Goal: Find specific page/section: Find specific page/section

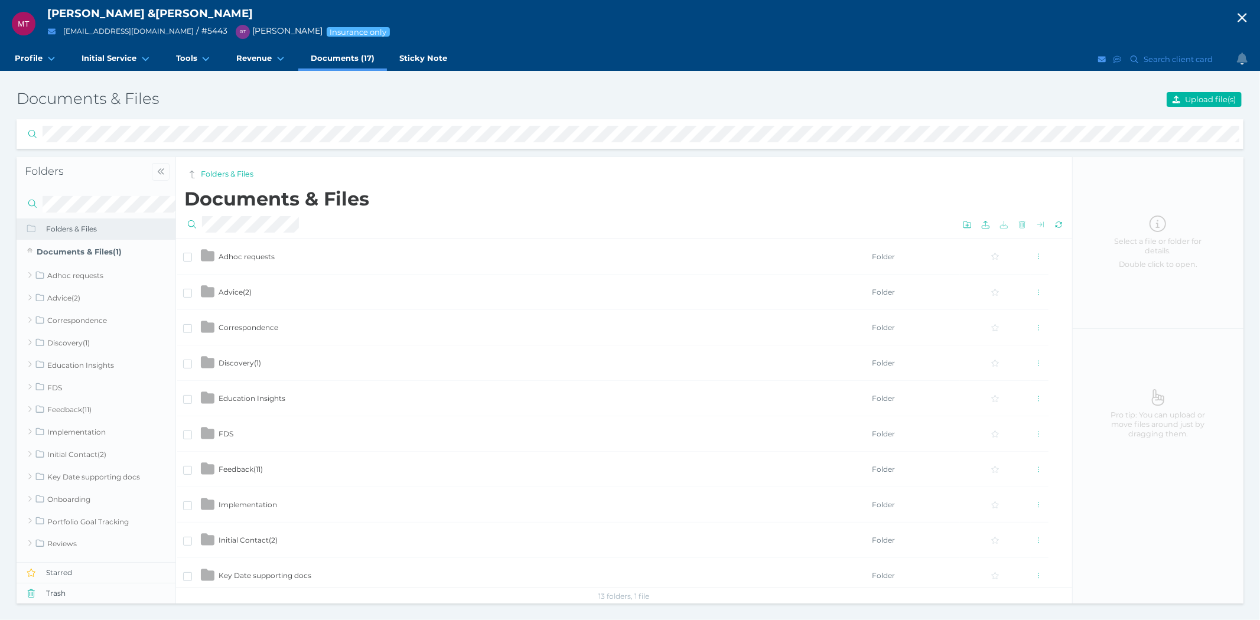
click at [1239, 12] on icon "button" at bounding box center [1242, 18] width 14 height 18
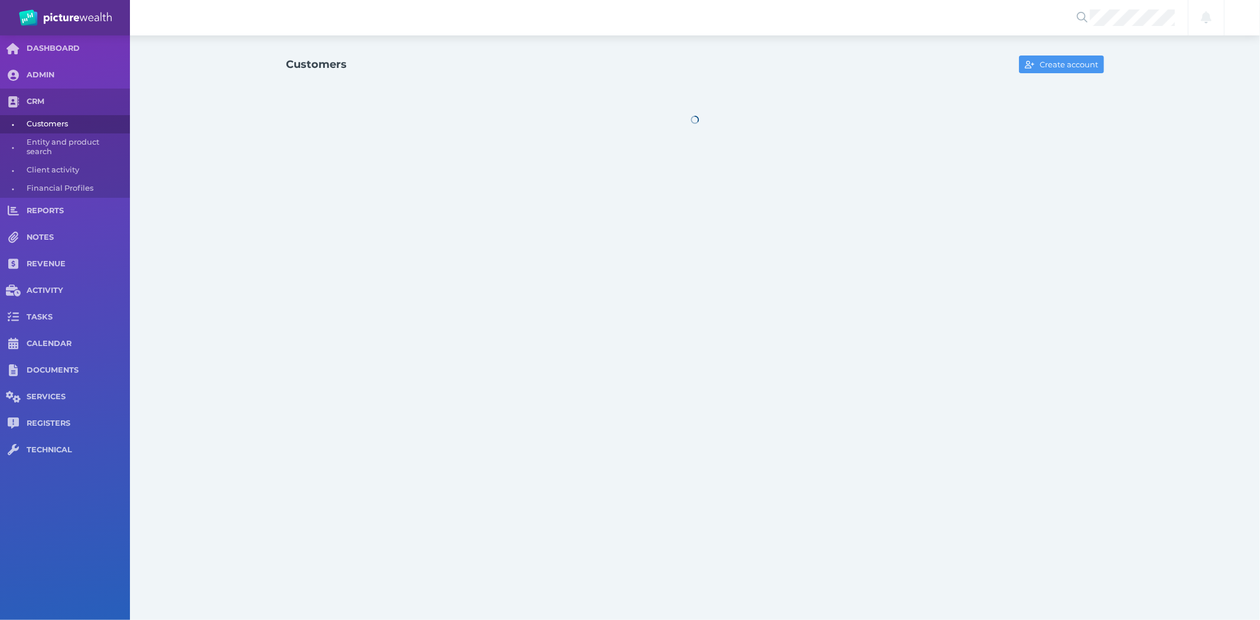
select select "25"
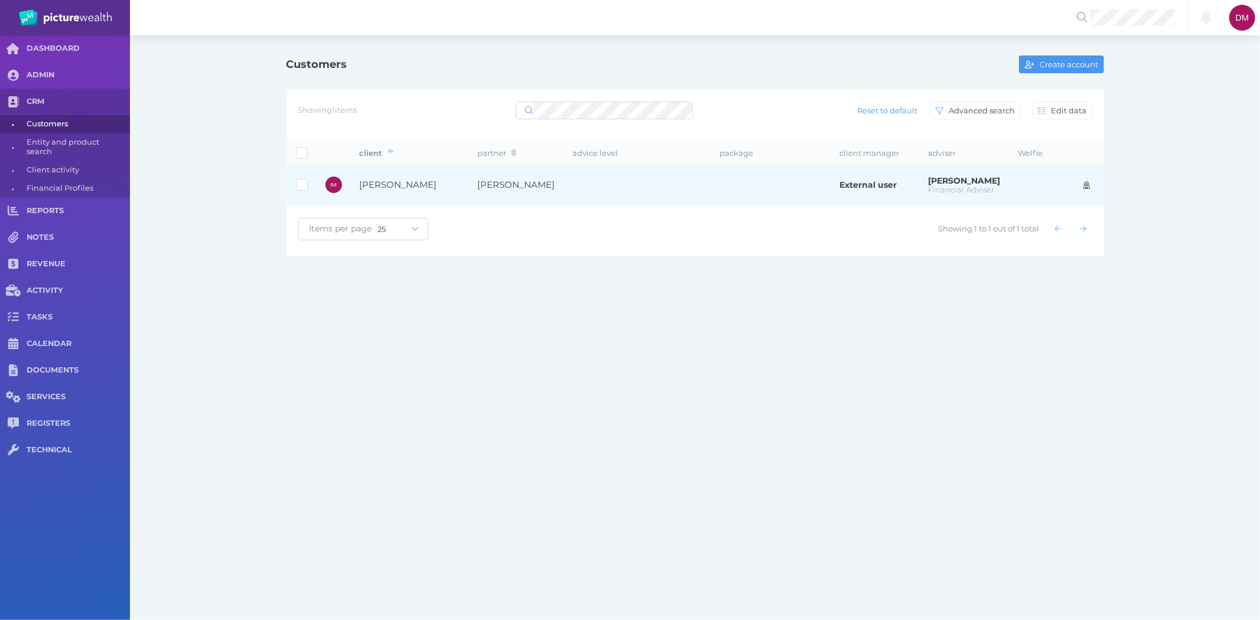
click at [379, 184] on span "[PERSON_NAME]" at bounding box center [398, 184] width 77 height 11
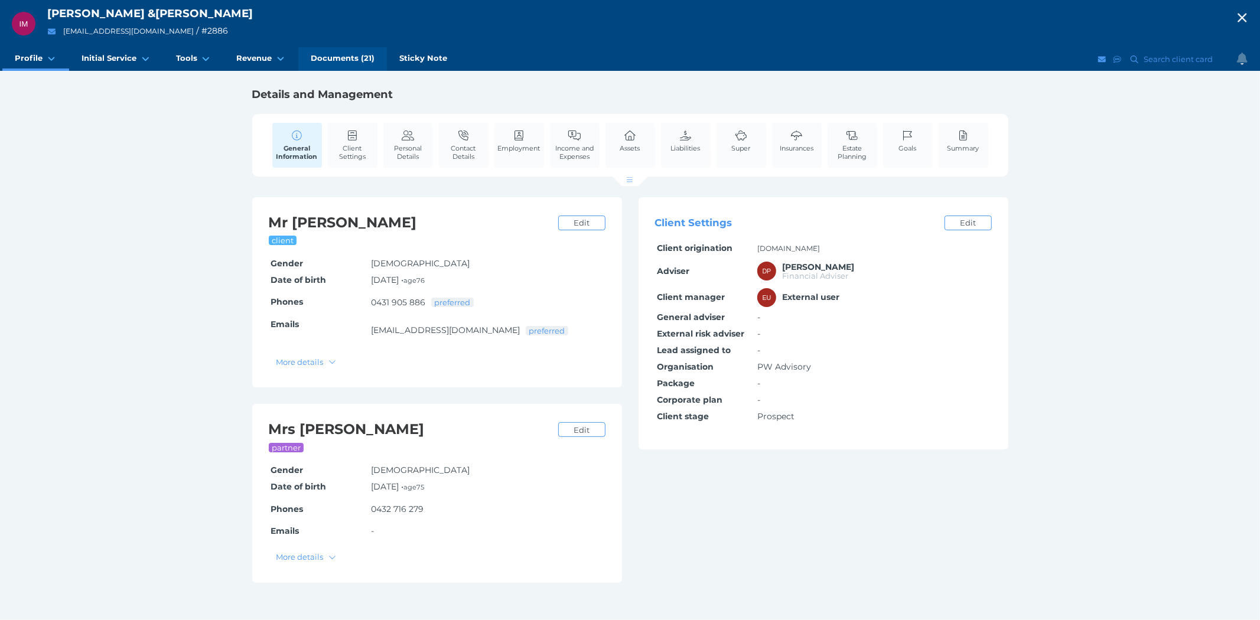
click at [338, 54] on span "Documents (21)" at bounding box center [343, 58] width 64 height 10
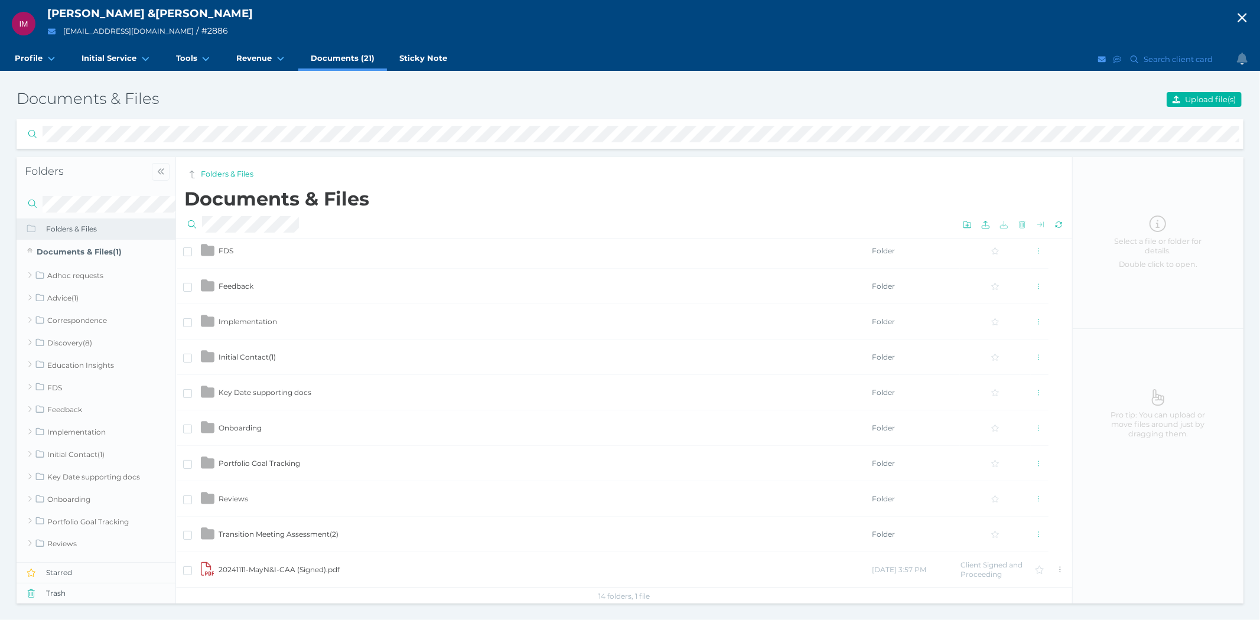
scroll to position [184, 0]
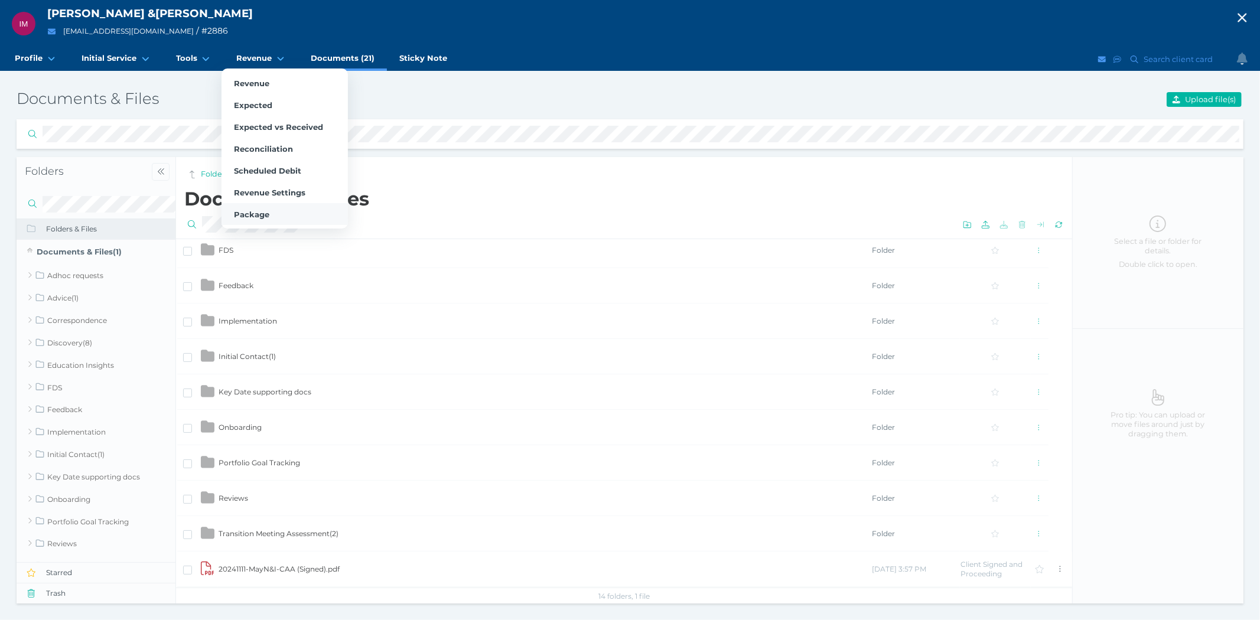
click at [242, 211] on span "Package" at bounding box center [251, 214] width 35 height 9
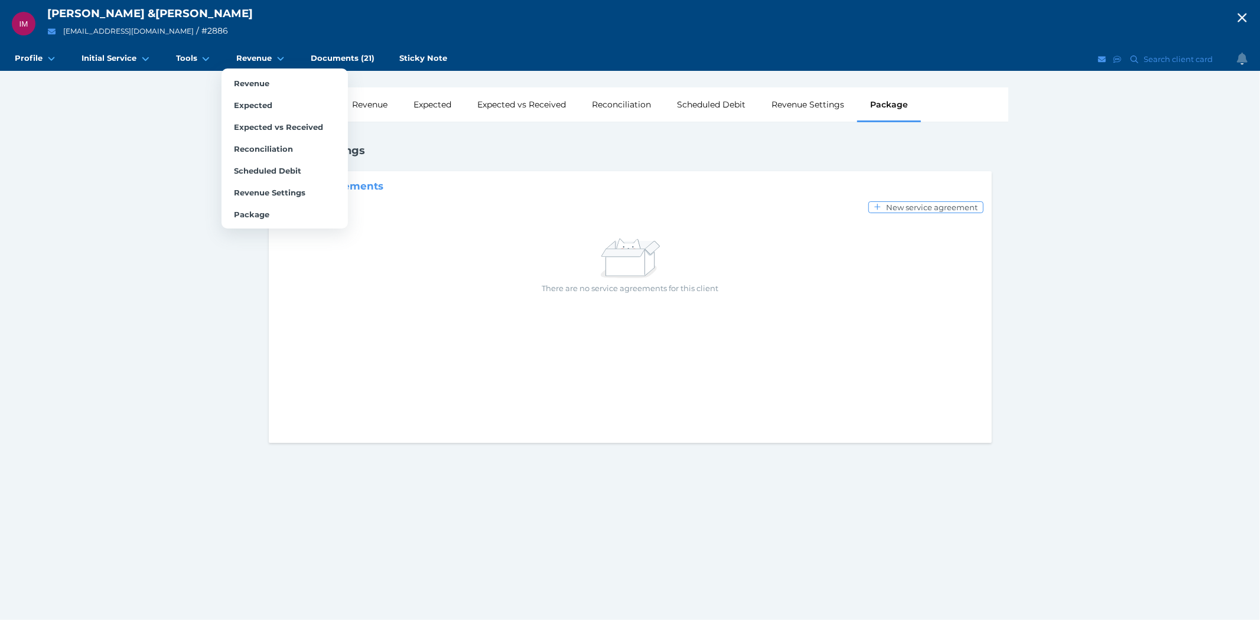
click at [246, 71] on ul "Revenue Expected Expected vs Received Reconciliation Scheduled Debit Revenue Se…" at bounding box center [285, 149] width 126 height 160
click at [245, 80] on span "Revenue" at bounding box center [251, 83] width 35 height 9
select select "25"
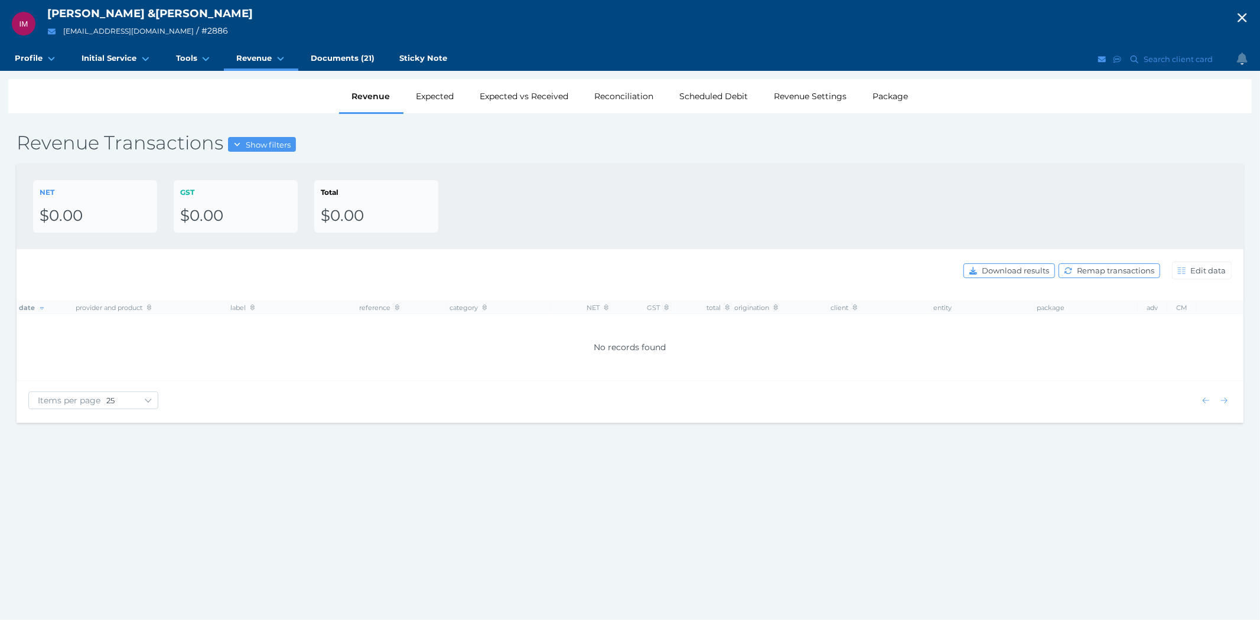
click at [1241, 9] on icon "button" at bounding box center [1242, 18] width 14 height 18
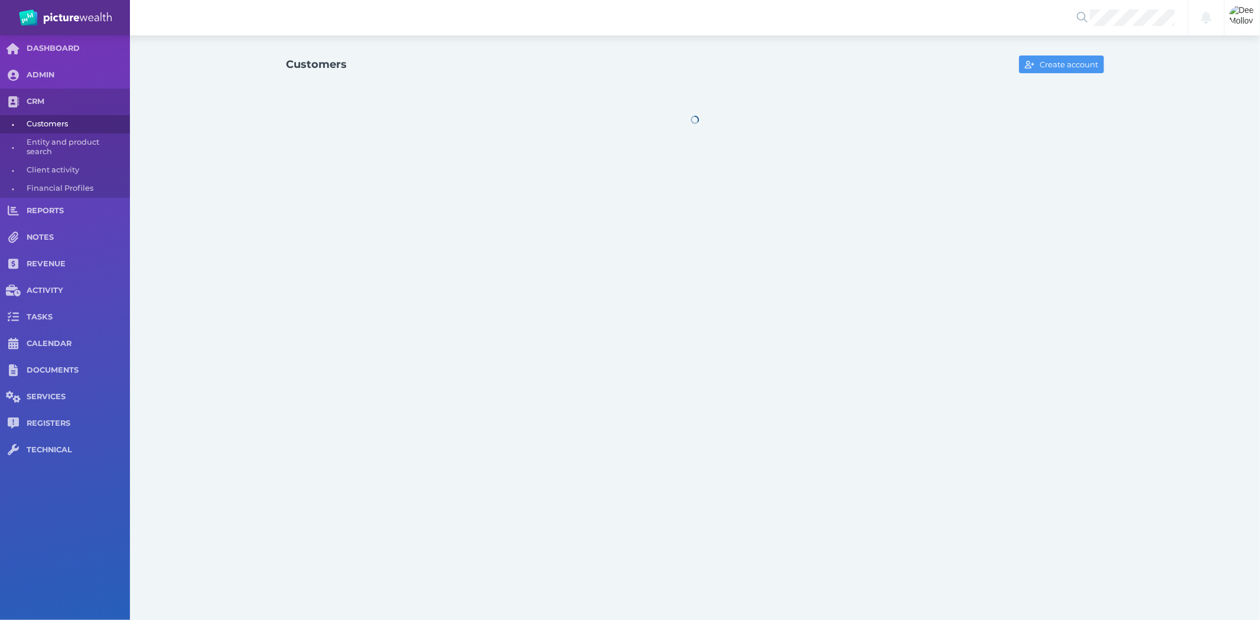
select select "25"
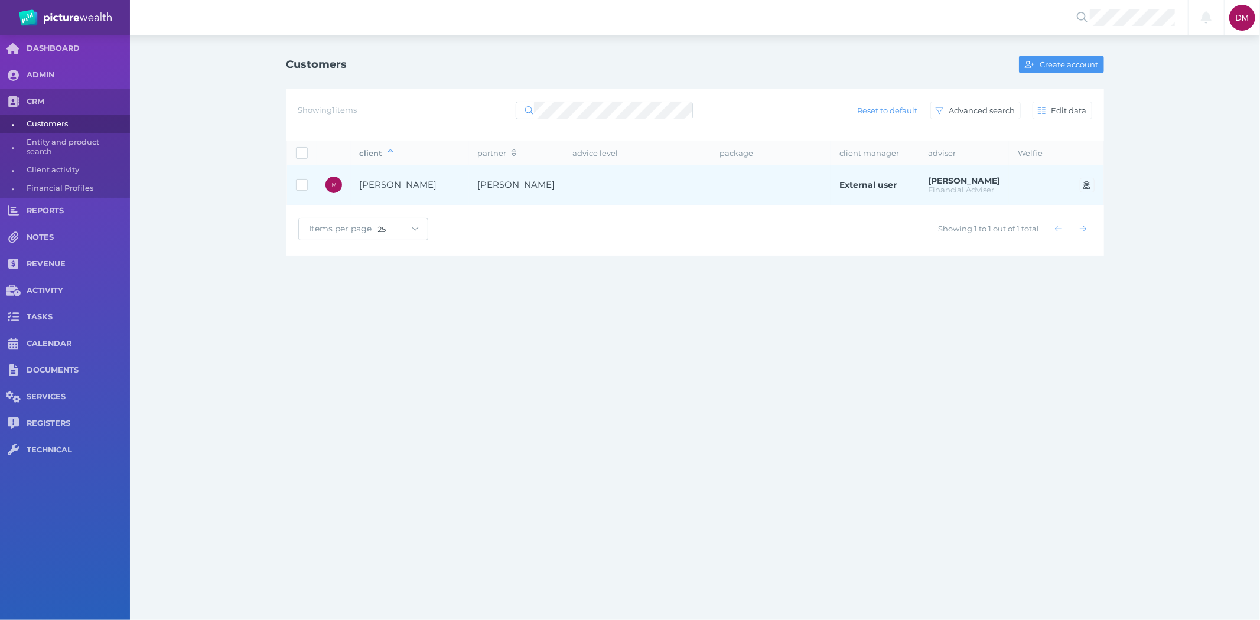
click at [382, 181] on span "[PERSON_NAME]" at bounding box center [398, 184] width 77 height 11
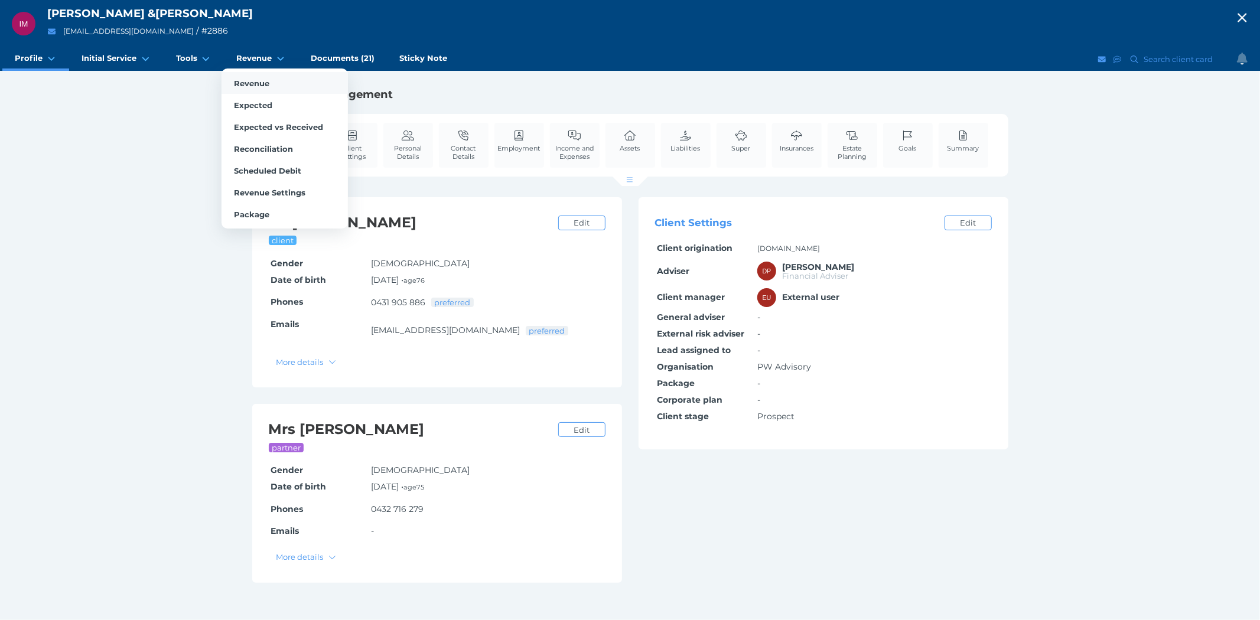
click at [249, 77] on link "Revenue" at bounding box center [285, 83] width 126 height 22
select select "25"
